Goal: Subscribe to service/newsletter

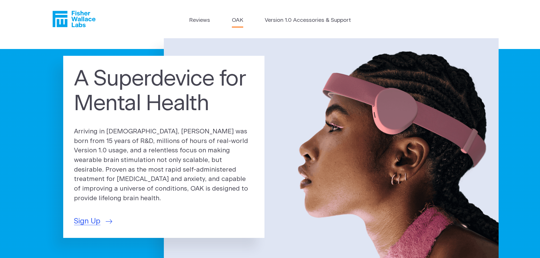
click at [236, 21] on link "OAK" at bounding box center [237, 20] width 11 height 8
click at [90, 217] on span "Sign Up" at bounding box center [87, 221] width 26 height 11
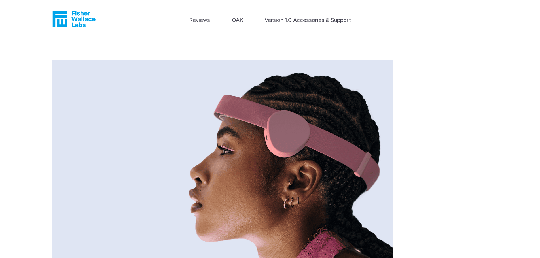
click at [297, 22] on link "Version 1.0 Accessories & Support" at bounding box center [308, 20] width 86 height 8
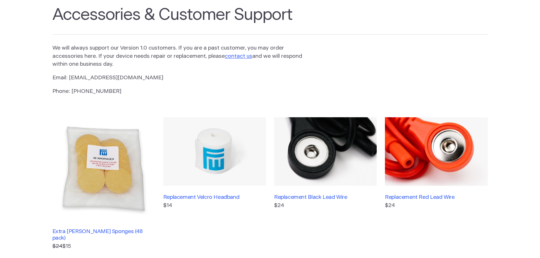
scroll to position [19, 0]
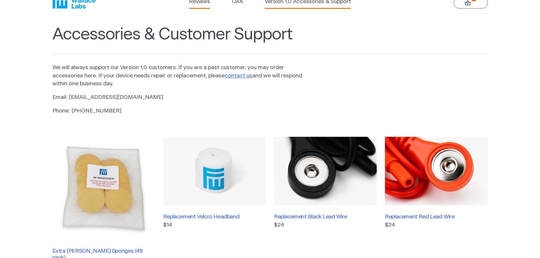
click at [195, 1] on link "Reviews" at bounding box center [199, 2] width 21 height 8
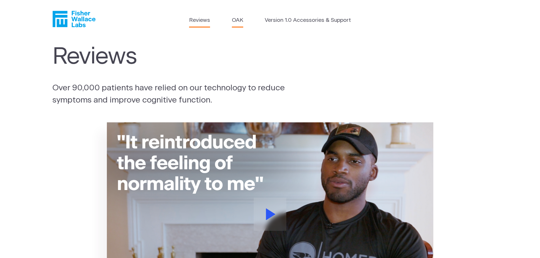
click at [237, 20] on link "OAK" at bounding box center [237, 20] width 11 height 8
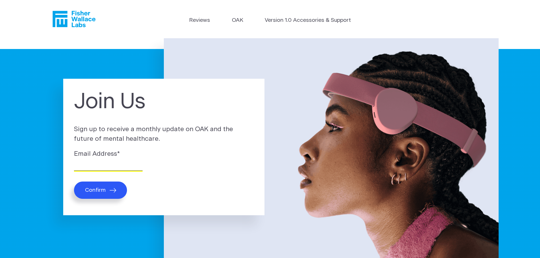
click at [91, 166] on input "Email Address *" at bounding box center [108, 166] width 69 height 9
type input "kcobb@resourcecare.org"
click at [96, 189] on span "Confirm" at bounding box center [95, 190] width 21 height 7
